Goal: Information Seeking & Learning: Get advice/opinions

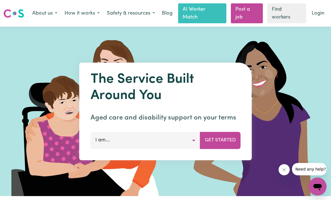
click at [194, 142] on button "I am..." at bounding box center [146, 140] width 110 height 17
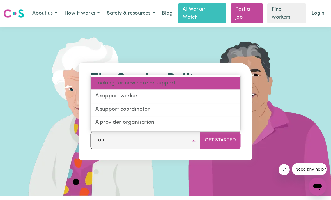
click at [105, 83] on link "Looking for new care or support" at bounding box center [165, 83] width 149 height 13
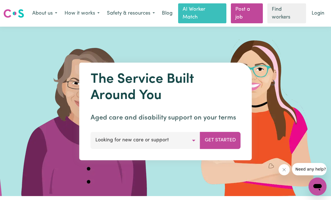
click at [226, 144] on button "Get Started" at bounding box center [220, 140] width 41 height 17
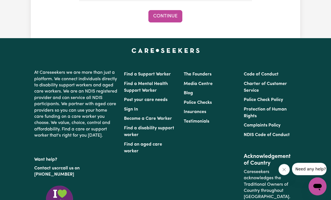
scroll to position [671, 0]
click at [257, 83] on link "Charter of Customer Service" at bounding box center [265, 87] width 43 height 11
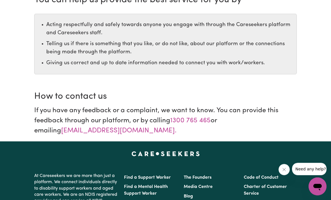
click at [269, 92] on h2 "How to contact us" at bounding box center [165, 96] width 262 height 11
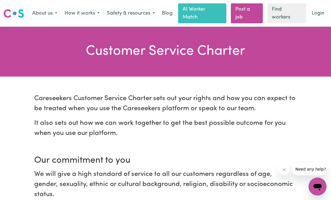
click at [76, 13] on button "How it works" at bounding box center [82, 14] width 42 height 12
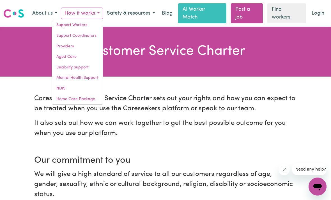
click at [68, 57] on link "Aged Care" at bounding box center [77, 57] width 51 height 11
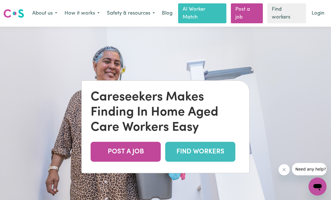
click at [216, 161] on link "FIND WORKERS" at bounding box center [200, 152] width 70 height 20
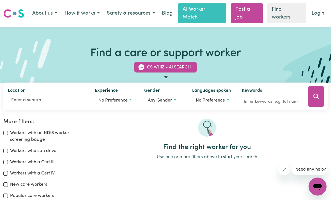
click at [174, 100] on button "Any gender" at bounding box center [163, 100] width 39 height 11
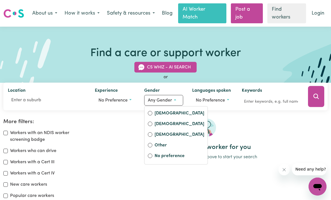
click at [167, 112] on label "[DEMOGRAPHIC_DATA]" at bounding box center [179, 114] width 50 height 8
click at [152, 112] on input "[DEMOGRAPHIC_DATA]" at bounding box center [150, 113] width 4 height 4
radio input "true"
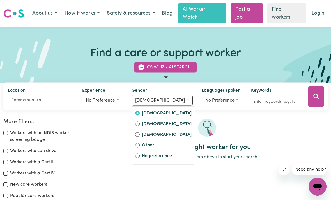
click at [106, 99] on span "No preference" at bounding box center [100, 100] width 29 height 4
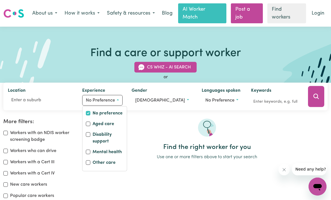
click at [90, 124] on input "Aged care" at bounding box center [88, 123] width 4 height 4
checkbox input "true"
checkbox input "false"
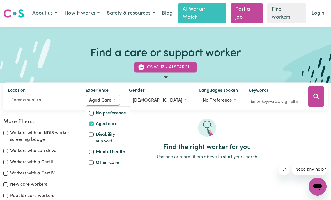
click at [227, 101] on button "No preference" at bounding box center [219, 100] width 40 height 11
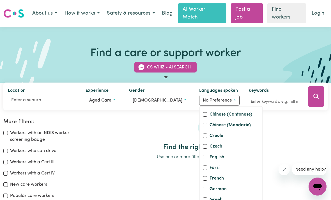
scroll to position [64, 0]
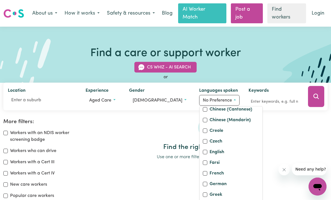
click at [203, 154] on input "English" at bounding box center [205, 151] width 4 height 4
checkbox input "true"
checkbox input "false"
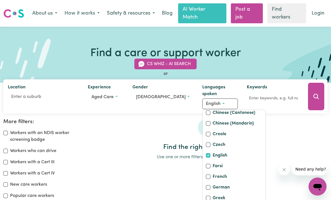
click at [315, 98] on icon "Search" at bounding box center [315, 96] width 5 height 5
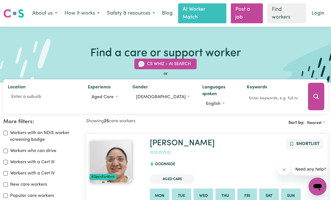
click at [324, 122] on button "Nearest" at bounding box center [315, 123] width 23 height 9
click at [302, 158] on link "Most popular" at bounding box center [305, 158] width 44 height 11
click at [19, 99] on input "Location" at bounding box center [43, 97] width 71 height 10
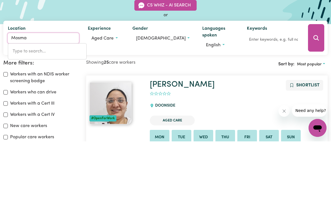
type input "Mosman"
type input "Mosman, [GEOGRAPHIC_DATA], 2088"
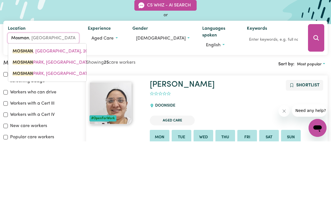
click at [25, 108] on mark "MOSMAN" at bounding box center [23, 110] width 20 height 4
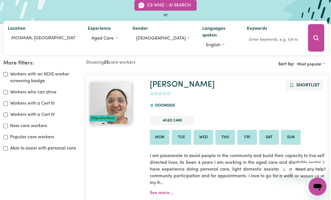
click at [314, 40] on icon "Search" at bounding box center [316, 37] width 7 height 7
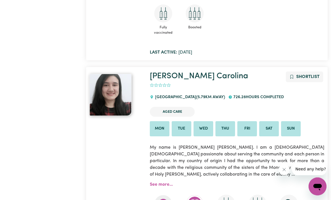
scroll to position [3100, 0]
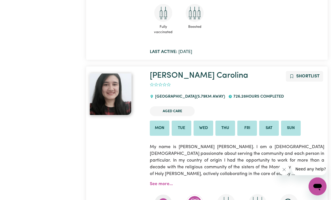
click at [164, 182] on link "See more..." at bounding box center [161, 184] width 23 height 4
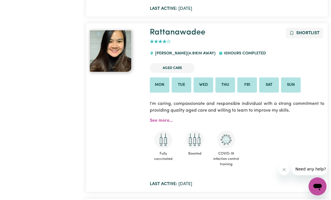
scroll to position [858, 0]
click at [158, 119] on link "See more..." at bounding box center [161, 121] width 23 height 4
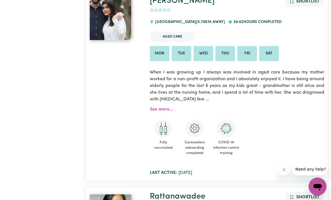
scroll to position [269, 0]
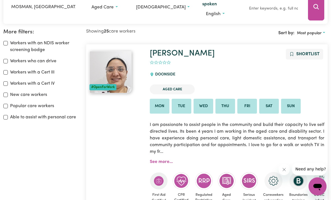
scroll to position [100, 0]
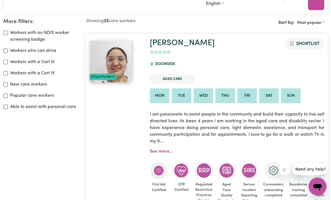
click at [7, 94] on input "Popular care workers" at bounding box center [5, 95] width 4 height 4
checkbox input "true"
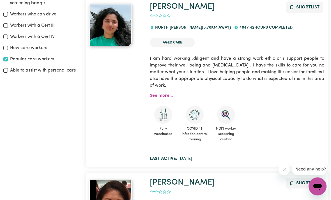
scroll to position [111, 0]
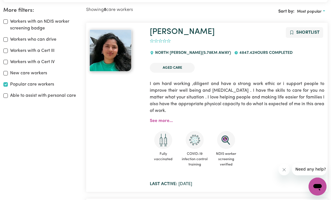
click at [161, 119] on link "See more..." at bounding box center [161, 121] width 23 height 4
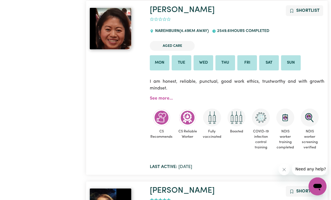
scroll to position [307, 0]
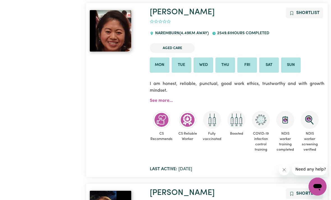
click at [159, 98] on link "See more..." at bounding box center [161, 100] width 23 height 4
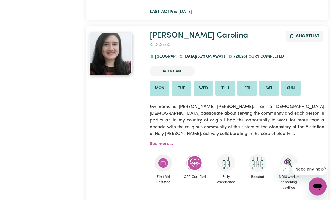
scroll to position [840, 0]
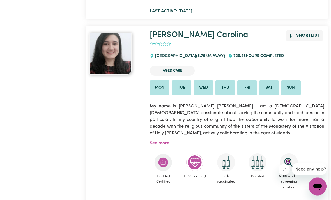
click at [158, 141] on link "See more..." at bounding box center [161, 143] width 23 height 4
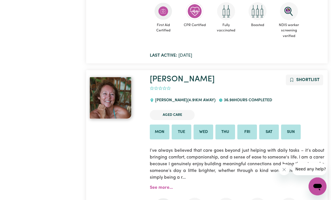
scroll to position [992, 0]
click at [157, 185] on link "See more..." at bounding box center [161, 187] width 23 height 4
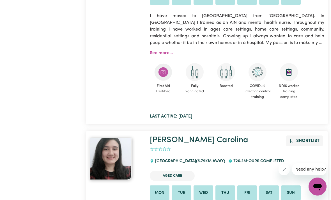
scroll to position [100, 0]
